Goal: Information Seeking & Learning: Learn about a topic

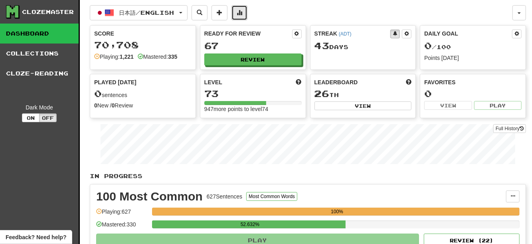
click at [242, 11] on span at bounding box center [240, 13] width 6 height 6
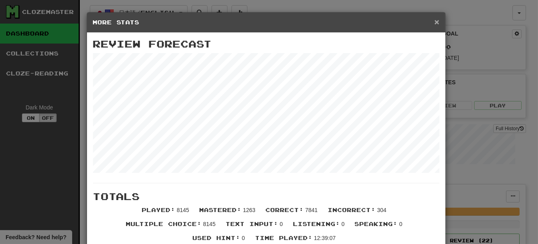
click at [434, 20] on span "×" at bounding box center [436, 21] width 5 height 9
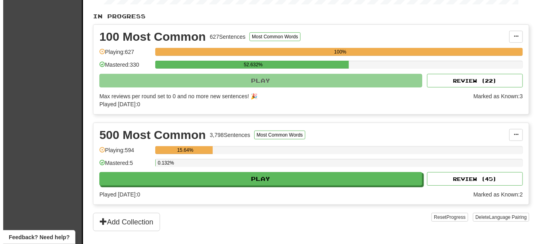
scroll to position [200, 0]
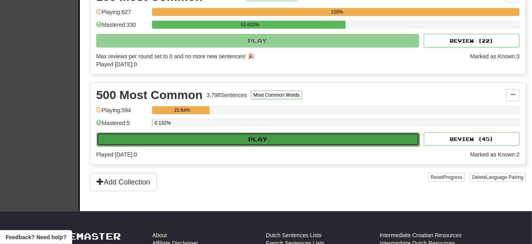
click at [244, 146] on button "Play" at bounding box center [258, 140] width 323 height 14
select select "**"
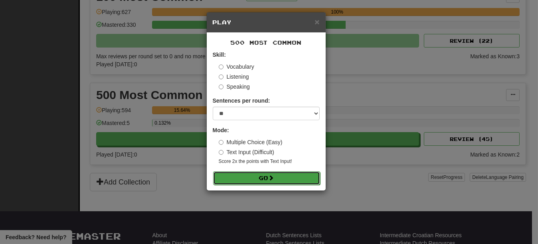
click at [252, 180] on button "Go" at bounding box center [266, 178] width 107 height 14
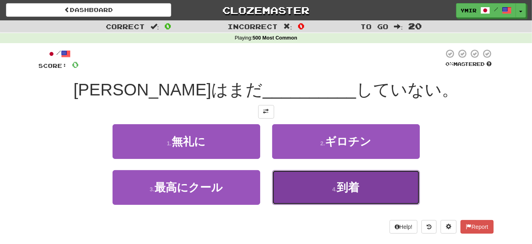
click at [303, 190] on button "4 . 到着" at bounding box center [346, 187] width 148 height 35
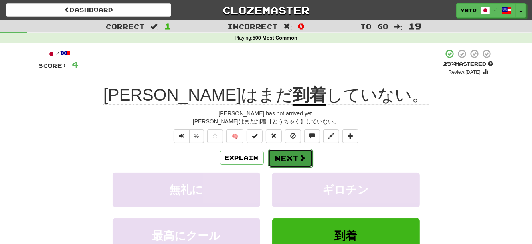
click at [280, 155] on button "Next" at bounding box center [290, 158] width 45 height 18
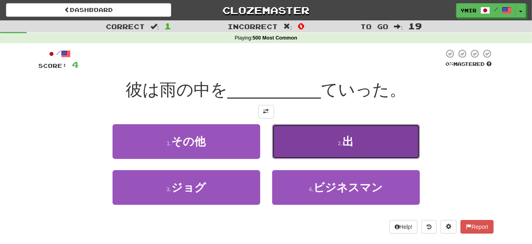
click at [280, 143] on button "2 . 出" at bounding box center [346, 141] width 148 height 35
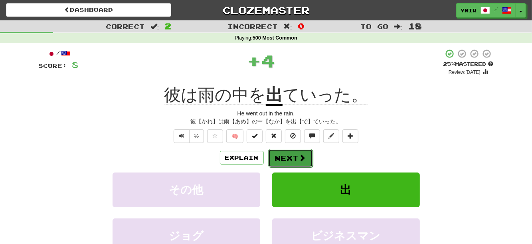
click at [281, 160] on button "Next" at bounding box center [290, 158] width 45 height 18
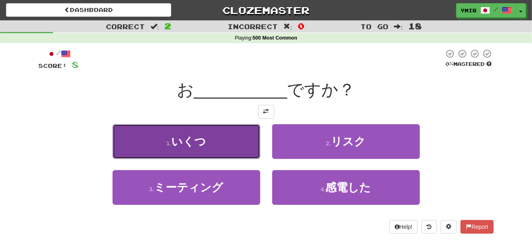
click at [245, 141] on button "1 . いくつ" at bounding box center [187, 141] width 148 height 35
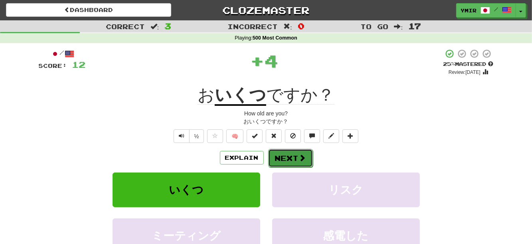
click at [283, 158] on button "Next" at bounding box center [290, 158] width 45 height 18
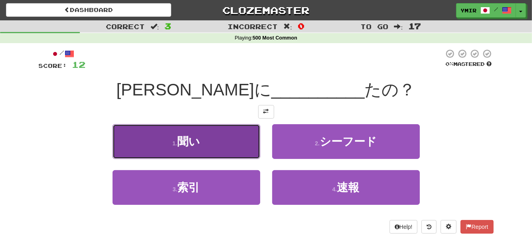
click at [246, 146] on button "1 . 聞い" at bounding box center [187, 141] width 148 height 35
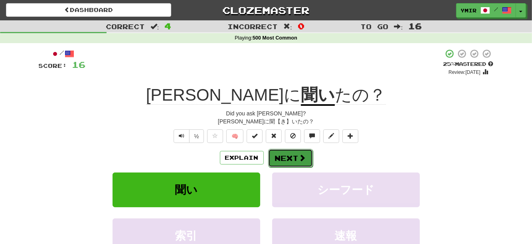
click at [271, 158] on button "Next" at bounding box center [290, 158] width 45 height 18
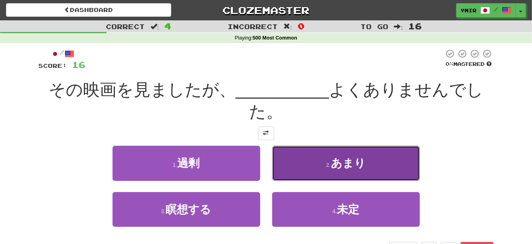
click at [295, 170] on button "2 . あまり" at bounding box center [346, 163] width 148 height 35
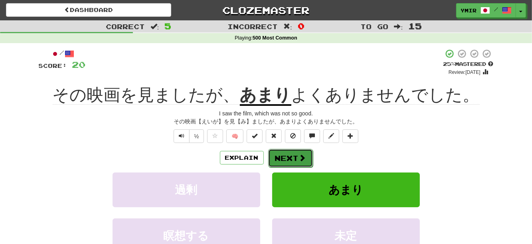
click at [287, 158] on button "Next" at bounding box center [290, 158] width 45 height 18
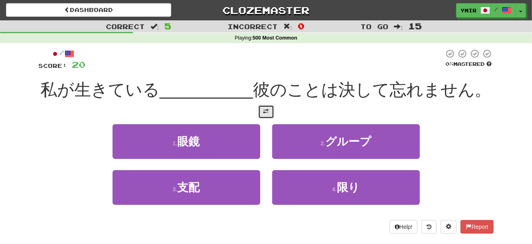
click at [266, 110] on span at bounding box center [266, 112] width 6 height 6
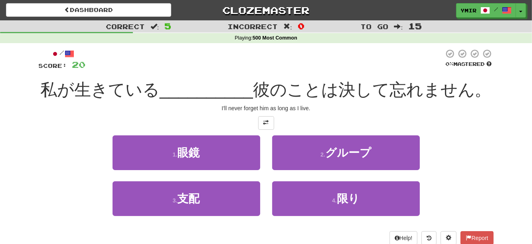
click at [267, 147] on div "2 . グループ" at bounding box center [346, 158] width 160 height 46
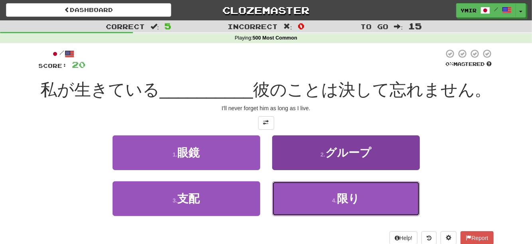
click at [284, 198] on button "4 . 限り" at bounding box center [346, 198] width 148 height 35
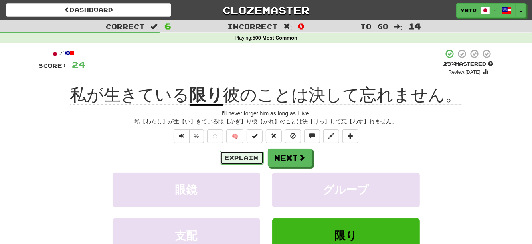
click at [240, 156] on button "Explain" at bounding box center [242, 158] width 44 height 14
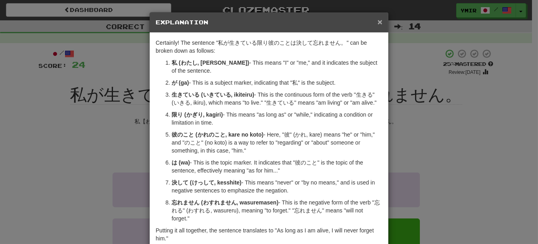
click at [378, 23] on span "×" at bounding box center [380, 21] width 5 height 9
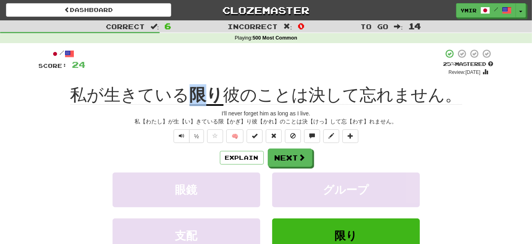
drag, startPoint x: 192, startPoint y: 85, endPoint x: 202, endPoint y: 85, distance: 10.4
click at [202, 85] on div "/ Score: 24 + 4 25 % Mastered Review: 2025-09-26 私が生きている 限り 彼のことは決して忘れません。 I'll…" at bounding box center [266, 178] width 455 height 258
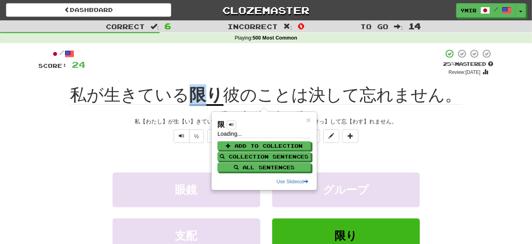
copy u "限"
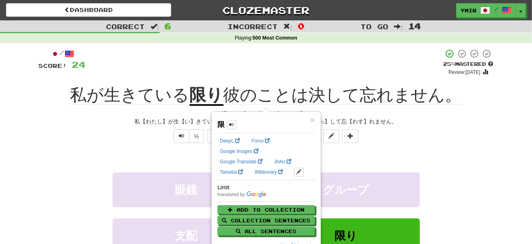
click at [173, 63] on div "+ 4" at bounding box center [265, 62] width 358 height 27
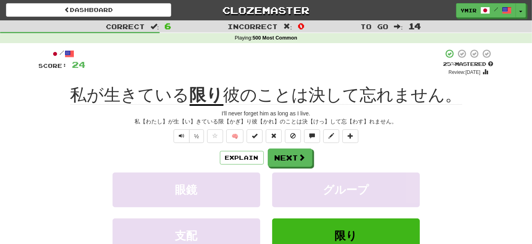
click at [80, 155] on div "Explain Next" at bounding box center [266, 158] width 455 height 18
drag, startPoint x: 195, startPoint y: 86, endPoint x: 219, endPoint y: 88, distance: 24.1
click at [219, 88] on div "私が生きている 限り 彼のことは決して忘れません。" at bounding box center [266, 95] width 455 height 22
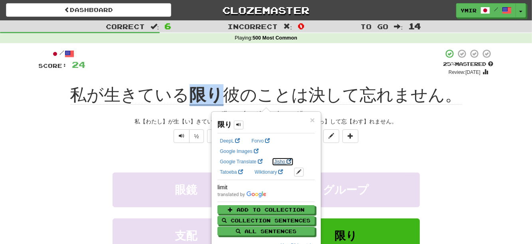
click at [285, 162] on link "Jisho" at bounding box center [283, 161] width 22 height 9
click at [469, 134] on div "½ 🧠" at bounding box center [266, 136] width 455 height 14
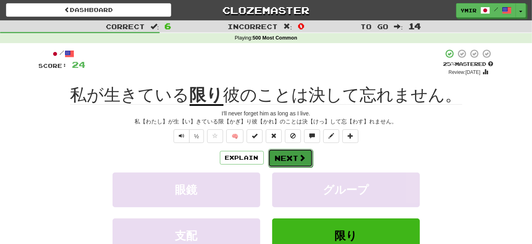
click at [290, 160] on button "Next" at bounding box center [290, 158] width 45 height 18
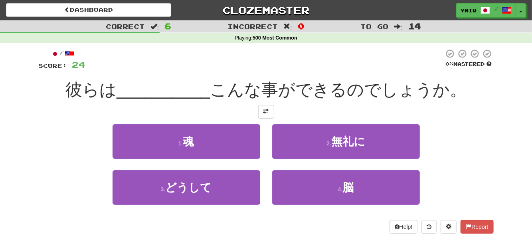
click at [265, 146] on div "1 . 魂" at bounding box center [187, 147] width 160 height 46
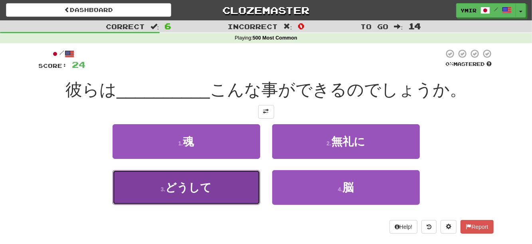
click at [235, 192] on button "3 . どうして" at bounding box center [187, 187] width 148 height 35
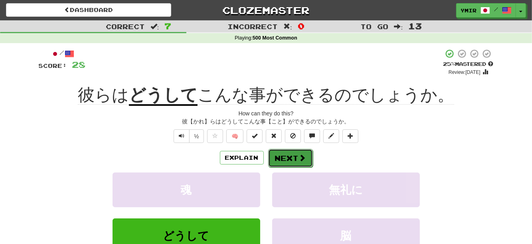
click at [276, 157] on button "Next" at bounding box center [290, 158] width 45 height 18
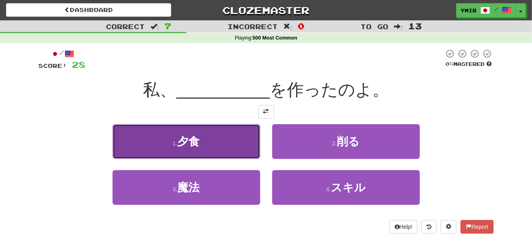
click at [252, 149] on button "1 . 夕食" at bounding box center [187, 141] width 148 height 35
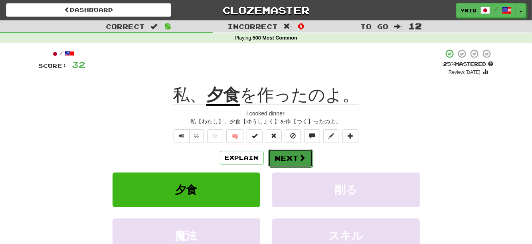
click at [275, 157] on button "Next" at bounding box center [290, 158] width 45 height 18
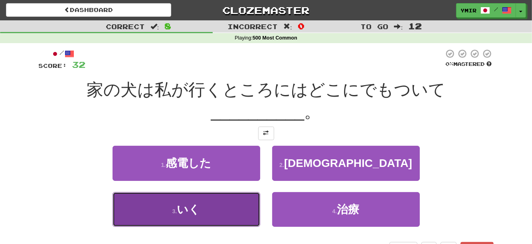
click at [215, 217] on button "3 . いく" at bounding box center [187, 209] width 148 height 35
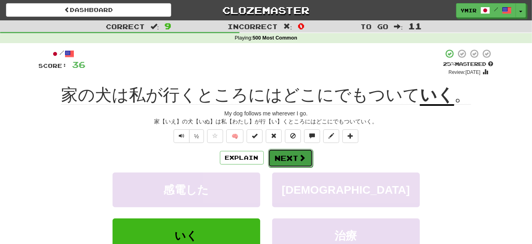
click at [285, 161] on button "Next" at bounding box center [290, 158] width 45 height 18
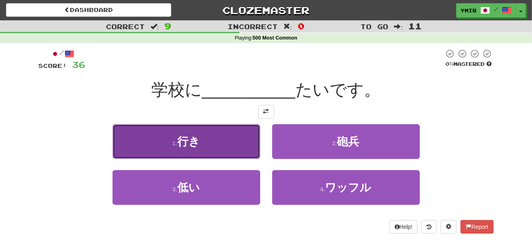
click at [246, 158] on button "1 . 行き" at bounding box center [187, 141] width 148 height 35
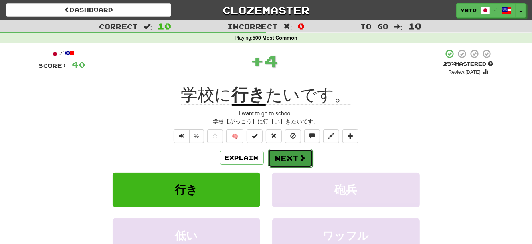
click at [281, 159] on button "Next" at bounding box center [290, 158] width 45 height 18
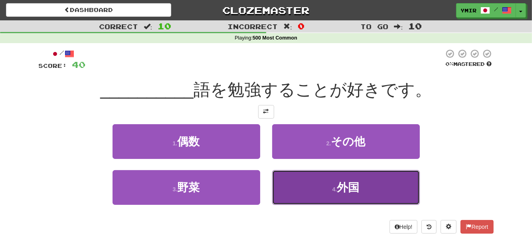
click at [292, 188] on button "4 . 外国" at bounding box center [346, 187] width 148 height 35
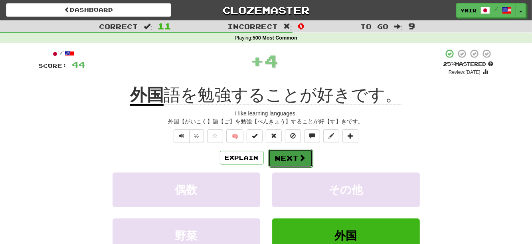
click at [281, 158] on button "Next" at bounding box center [290, 158] width 45 height 18
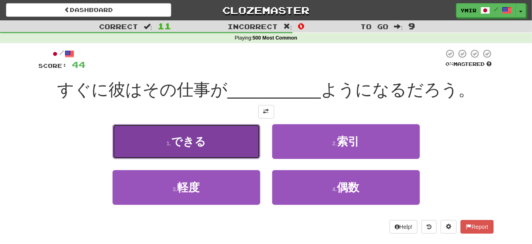
click at [252, 151] on button "1 . できる" at bounding box center [187, 141] width 148 height 35
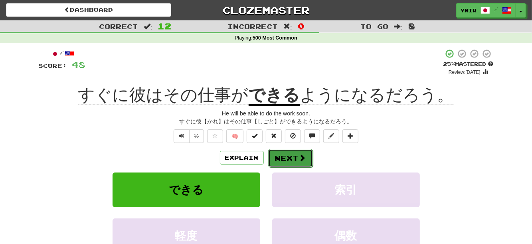
click at [286, 157] on button "Next" at bounding box center [290, 158] width 45 height 18
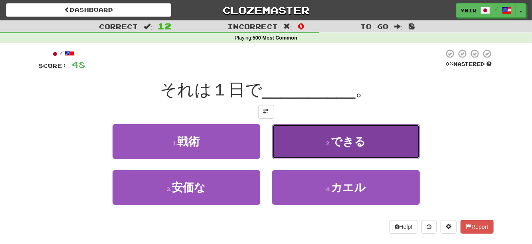
click at [283, 144] on button "2 . できる" at bounding box center [346, 141] width 148 height 35
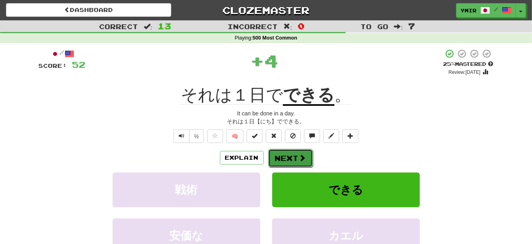
click at [286, 160] on button "Next" at bounding box center [290, 158] width 45 height 18
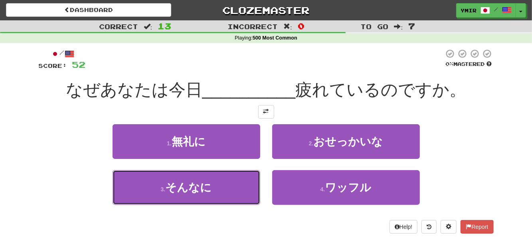
drag, startPoint x: 250, startPoint y: 186, endPoint x: 258, endPoint y: 172, distance: 15.7
click at [250, 186] on button "3 . そんなに" at bounding box center [187, 187] width 148 height 35
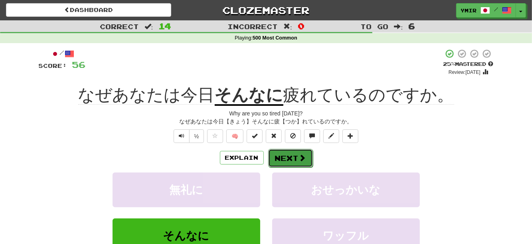
click at [282, 160] on button "Next" at bounding box center [290, 158] width 45 height 18
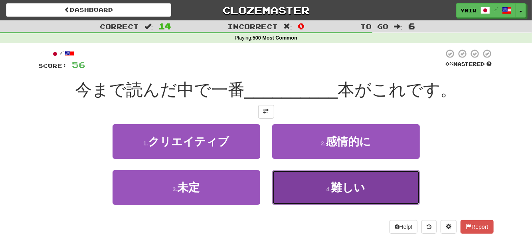
click at [280, 180] on button "4 . 難しい" at bounding box center [346, 187] width 148 height 35
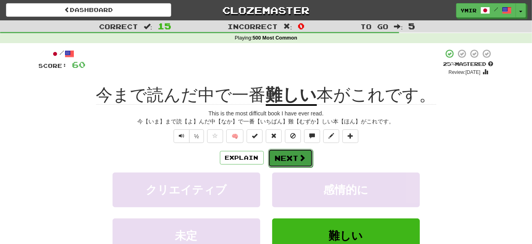
click at [278, 156] on button "Next" at bounding box center [290, 158] width 45 height 18
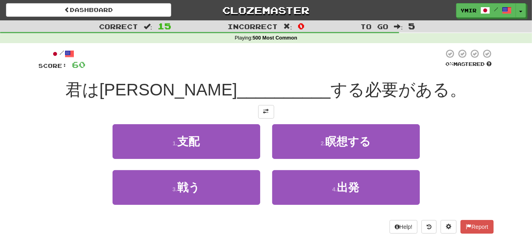
click at [454, 137] on div "1 . 支配 2 . 瞑想する" at bounding box center [266, 147] width 479 height 46
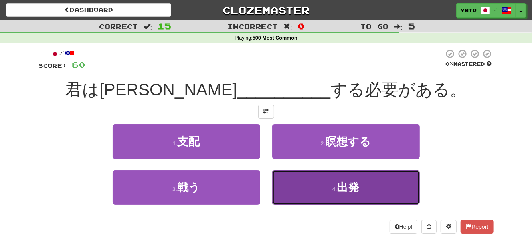
click at [285, 197] on button "4 . 出発" at bounding box center [346, 187] width 148 height 35
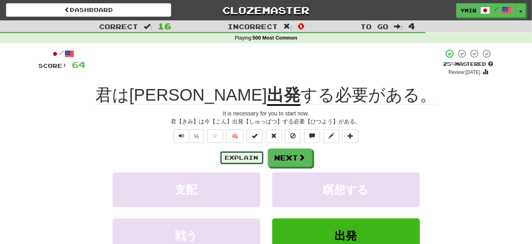
click at [249, 155] on button "Explain" at bounding box center [242, 158] width 44 height 14
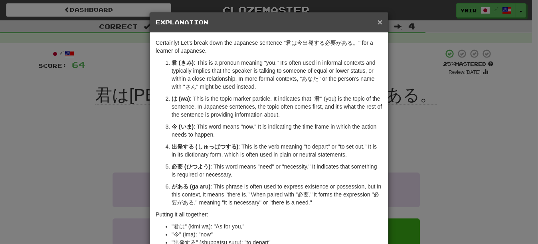
drag, startPoint x: 376, startPoint y: 22, endPoint x: 374, endPoint y: 25, distance: 4.2
click at [378, 21] on span "×" at bounding box center [380, 21] width 5 height 9
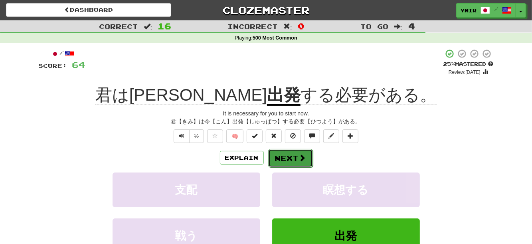
click at [295, 158] on button "Next" at bounding box center [290, 158] width 45 height 18
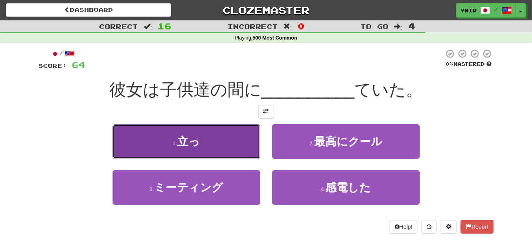
click at [243, 147] on button "1 . 立っ" at bounding box center [187, 141] width 148 height 35
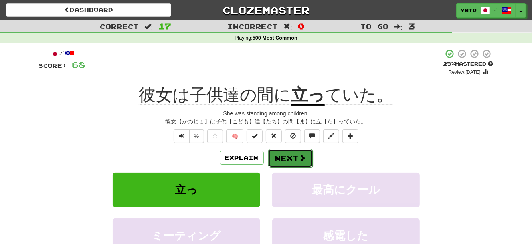
click at [283, 155] on button "Next" at bounding box center [290, 158] width 45 height 18
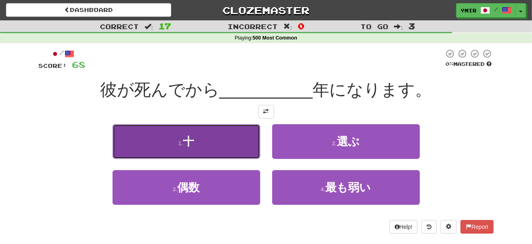
click at [252, 143] on button "1 . 十" at bounding box center [187, 141] width 148 height 35
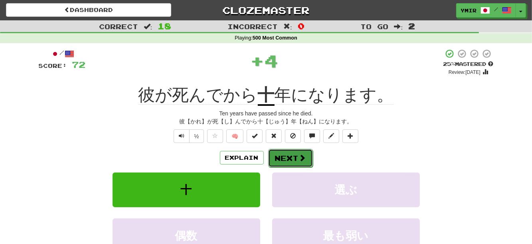
click at [280, 157] on button "Next" at bounding box center [290, 158] width 45 height 18
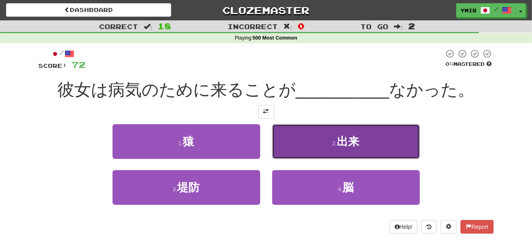
click at [283, 147] on button "2 . 出来" at bounding box center [346, 141] width 148 height 35
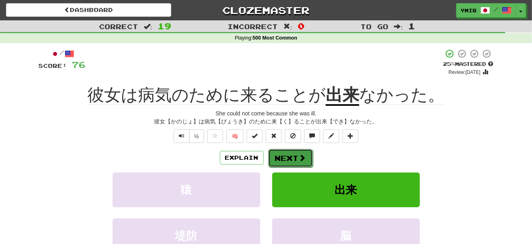
click at [280, 160] on button "Next" at bounding box center [290, 158] width 45 height 18
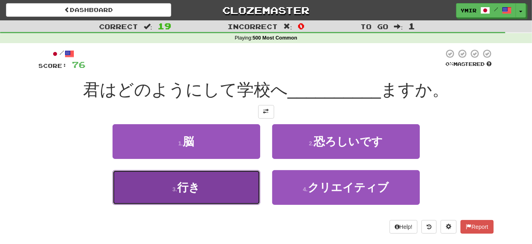
click at [252, 182] on button "3 . 行き" at bounding box center [187, 187] width 148 height 35
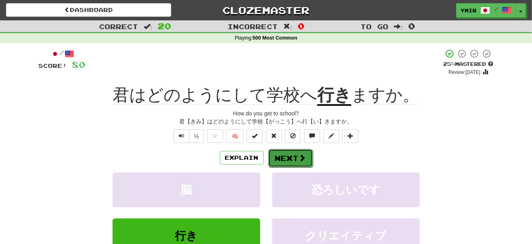
click at [275, 156] on button "Next" at bounding box center [290, 158] width 45 height 18
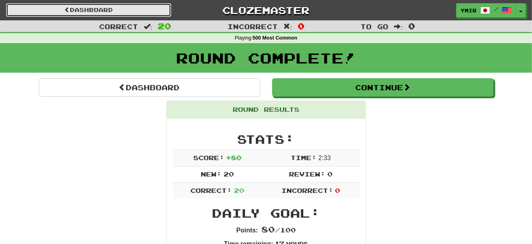
click at [119, 16] on link "Dashboard" at bounding box center [88, 10] width 165 height 14
